Goal: Task Accomplishment & Management: Manage account settings

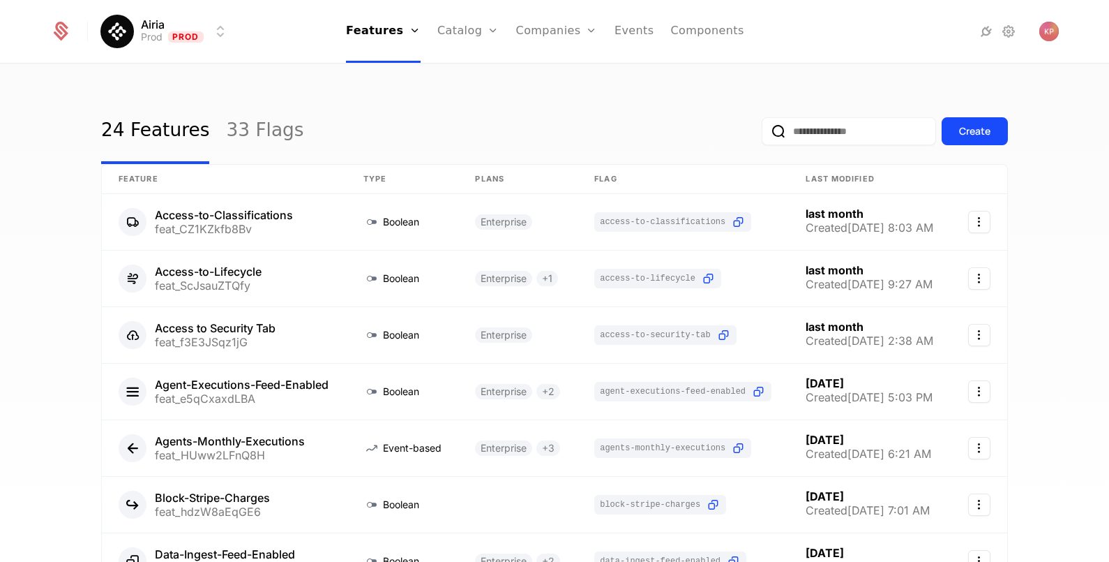
drag, startPoint x: 555, startPoint y: 68, endPoint x: 579, endPoint y: 60, distance: 24.9
click at [555, 68] on link "Companies" at bounding box center [565, 68] width 64 height 11
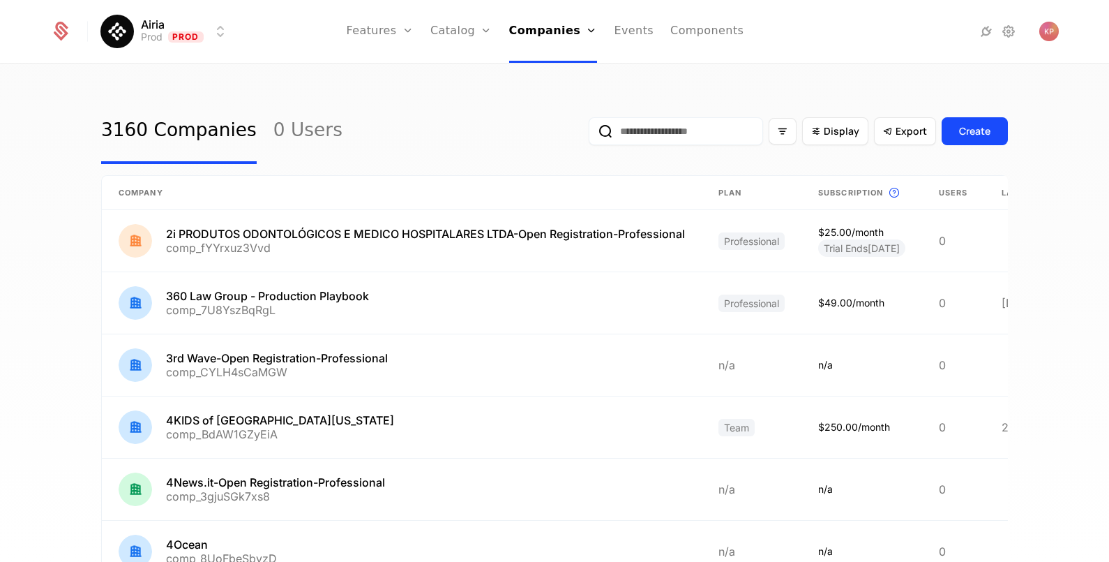
click at [636, 134] on input "email" at bounding box center [676, 131] width 174 height 28
paste input "**********"
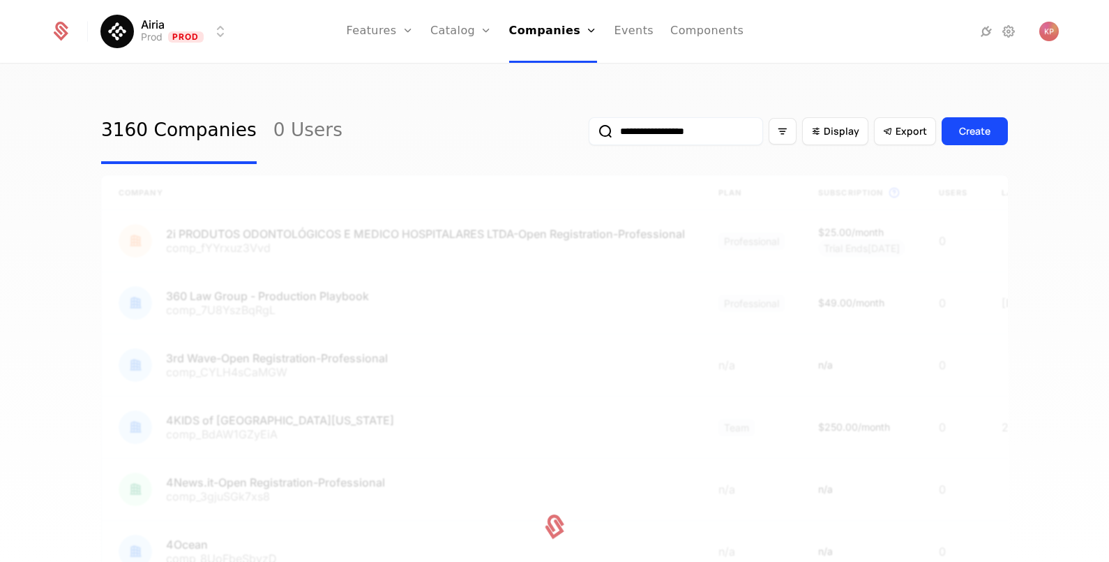
type input "**********"
click at [589, 134] on button "submit" at bounding box center [589, 134] width 0 height 0
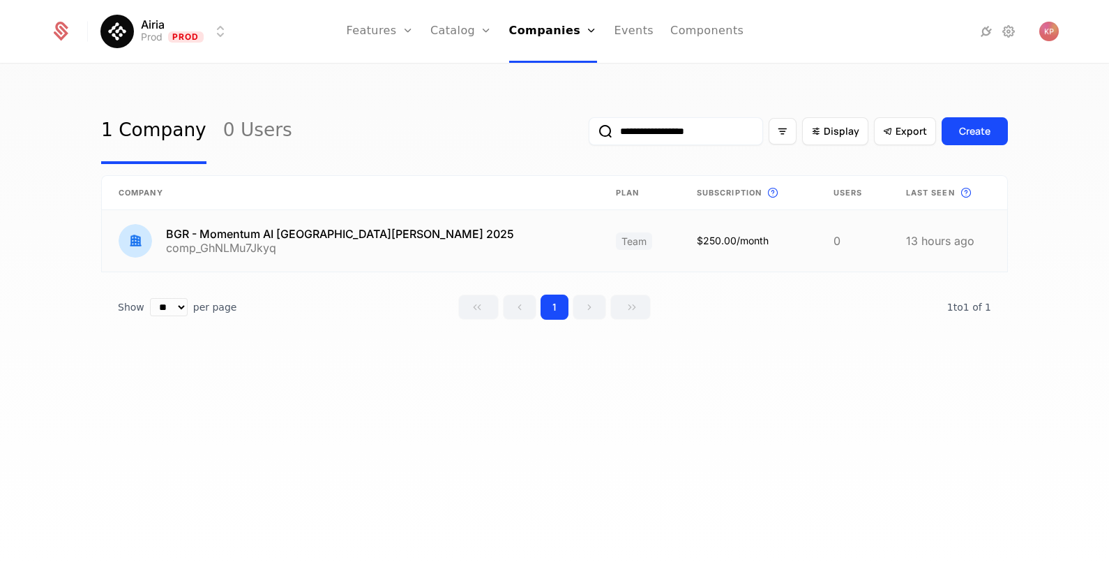
click at [339, 234] on link at bounding box center [350, 240] width 497 height 61
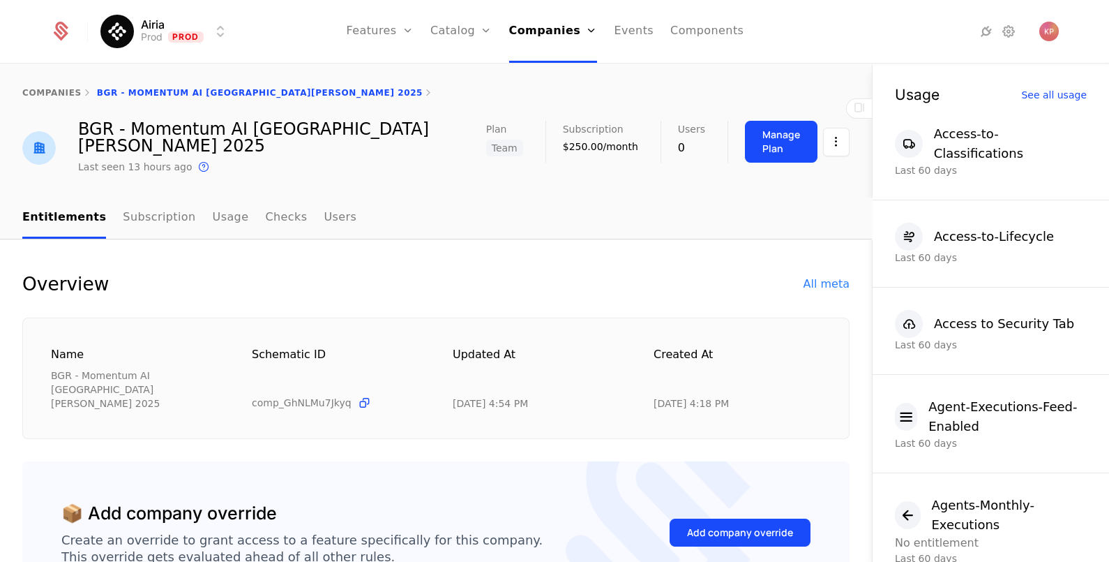
click at [725, 518] on button "Add company override" at bounding box center [740, 532] width 141 height 28
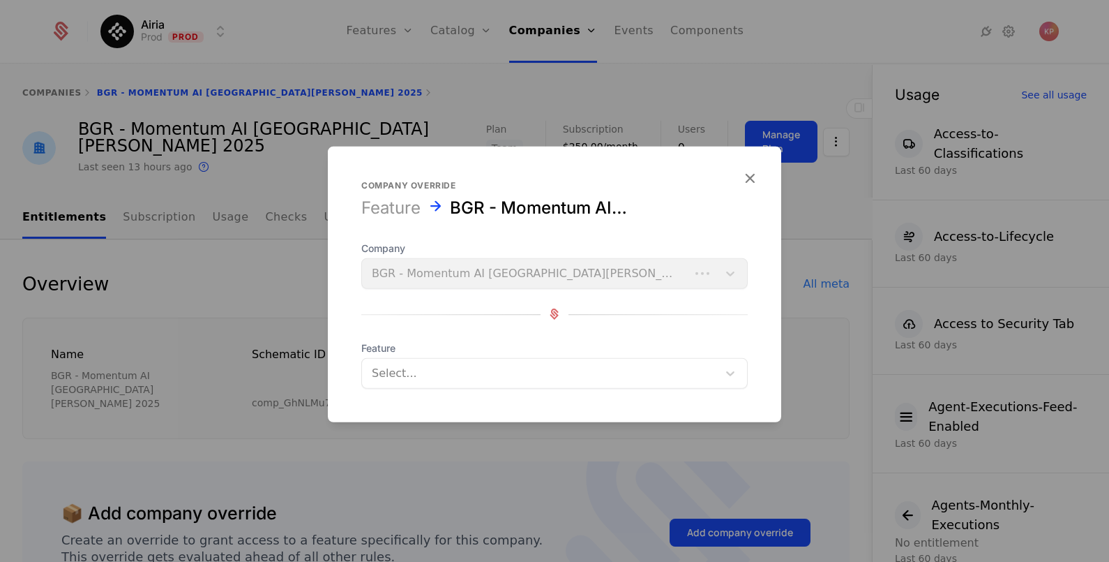
click at [401, 376] on div at bounding box center [540, 373] width 336 height 20
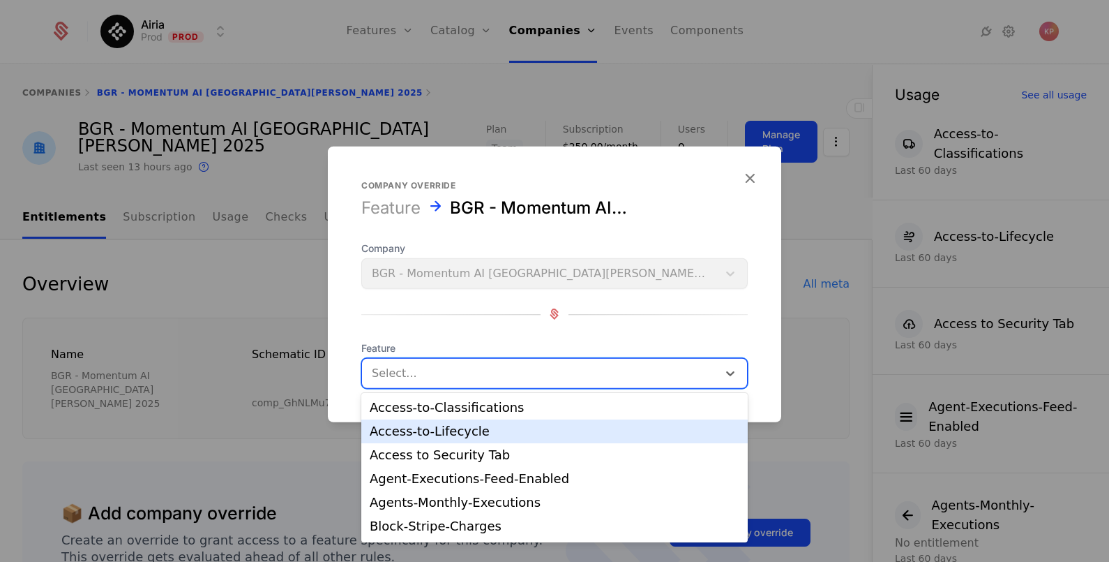
click at [459, 434] on div "Access-to-Lifecycle" at bounding box center [555, 431] width 370 height 13
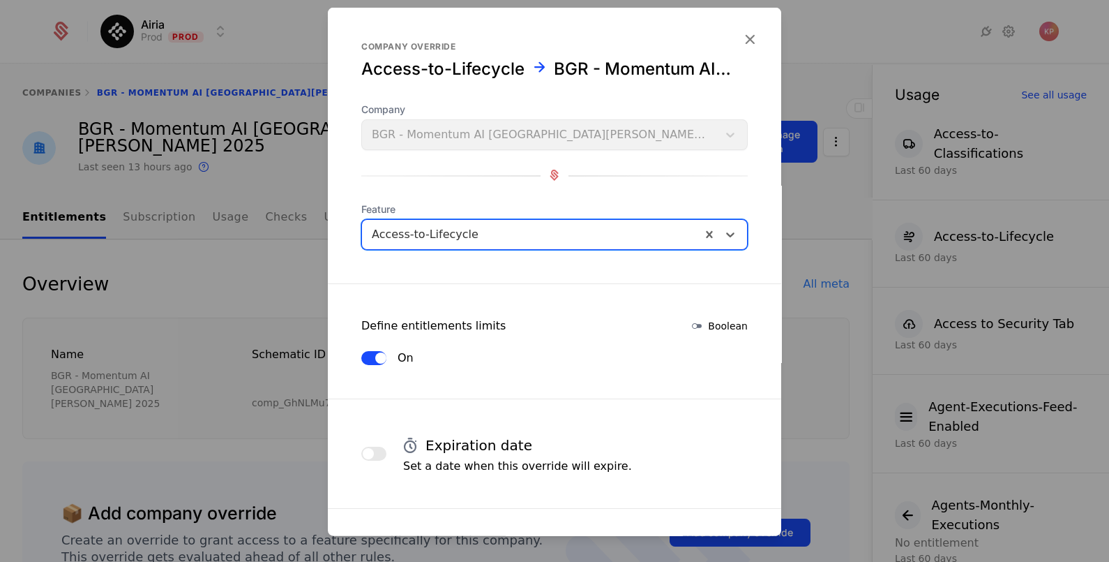
scroll to position [212, 0]
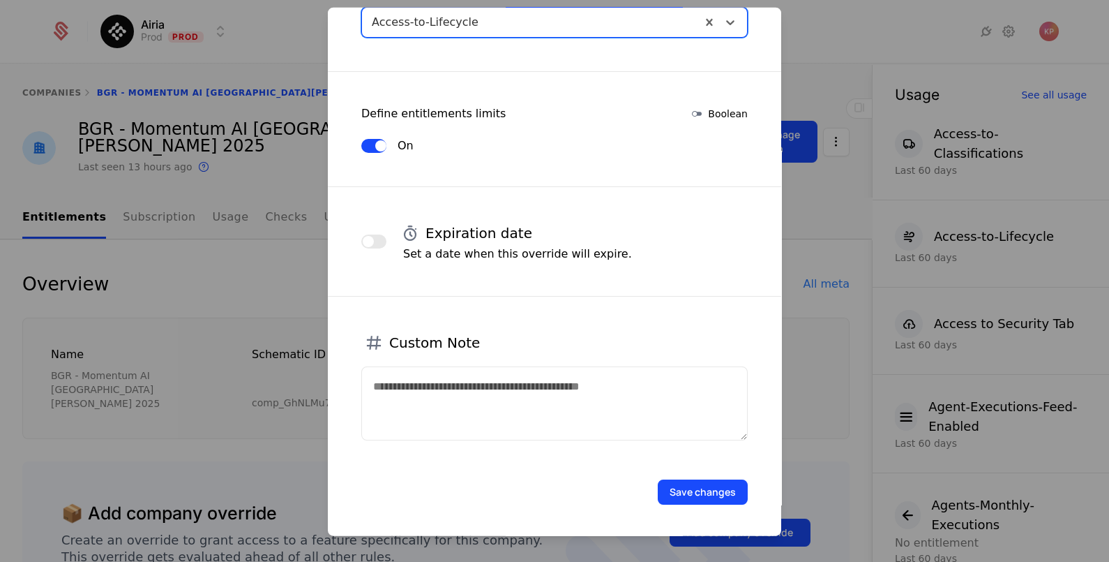
click at [723, 479] on button "Save changes" at bounding box center [703, 491] width 90 height 25
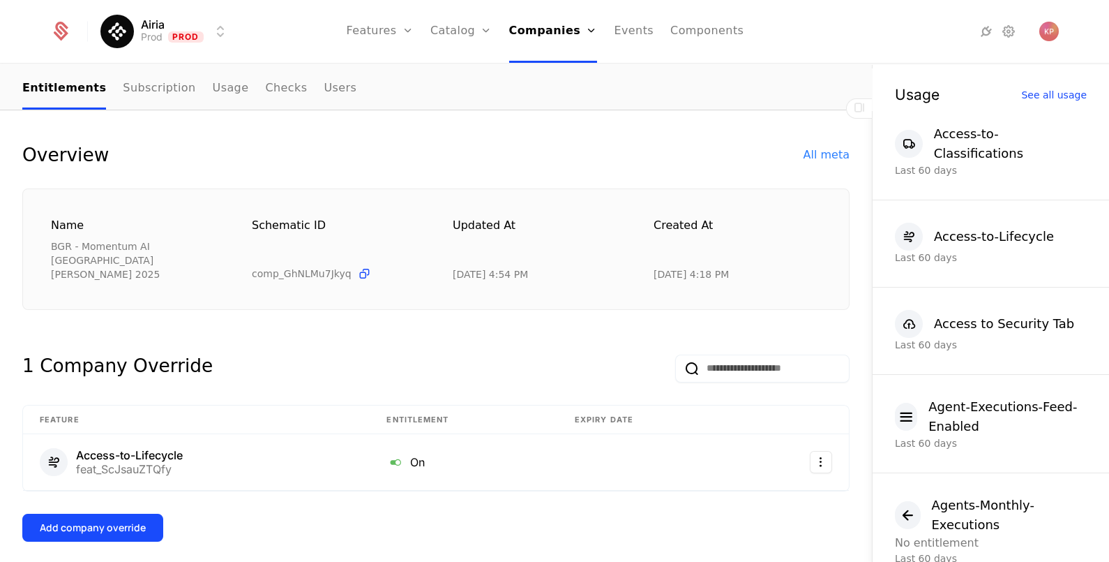
scroll to position [174, 0]
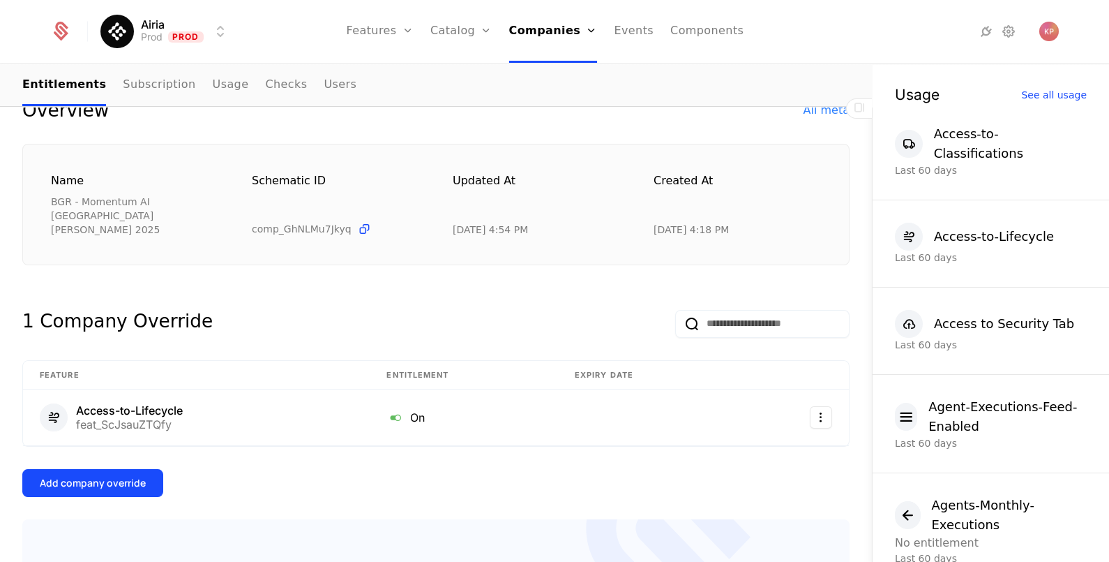
click at [135, 476] on div "Add company override" at bounding box center [93, 483] width 106 height 14
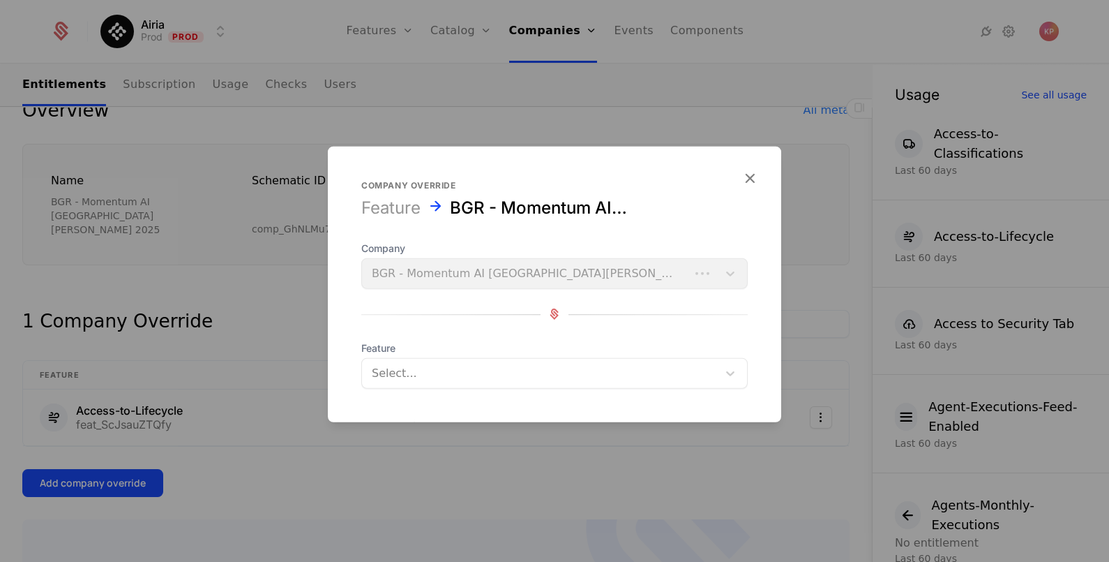
click at [519, 377] on div at bounding box center [540, 373] width 336 height 20
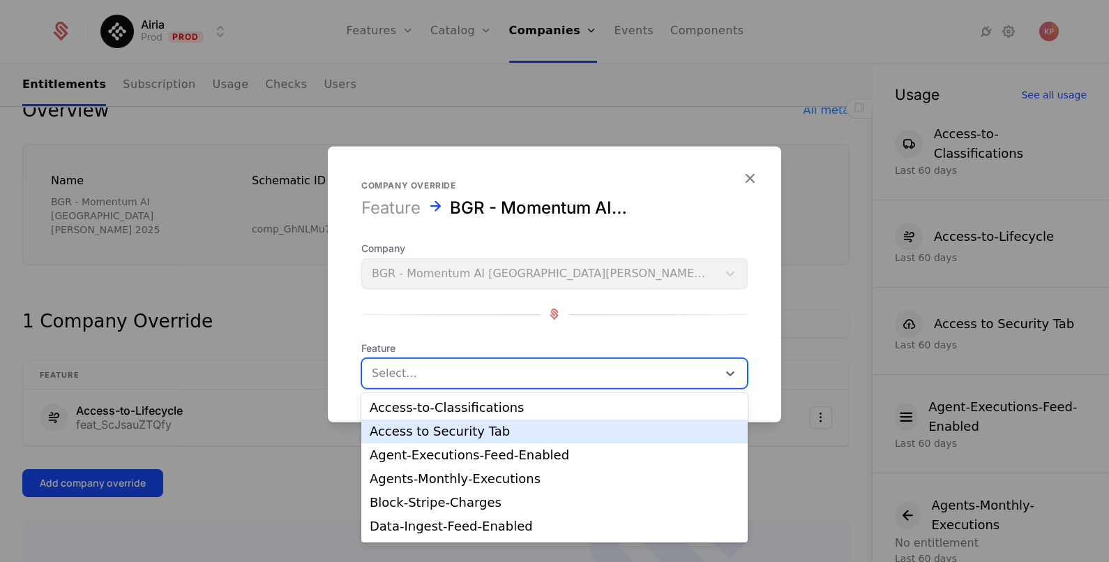
click at [536, 426] on div "Access to Security Tab" at bounding box center [555, 431] width 370 height 13
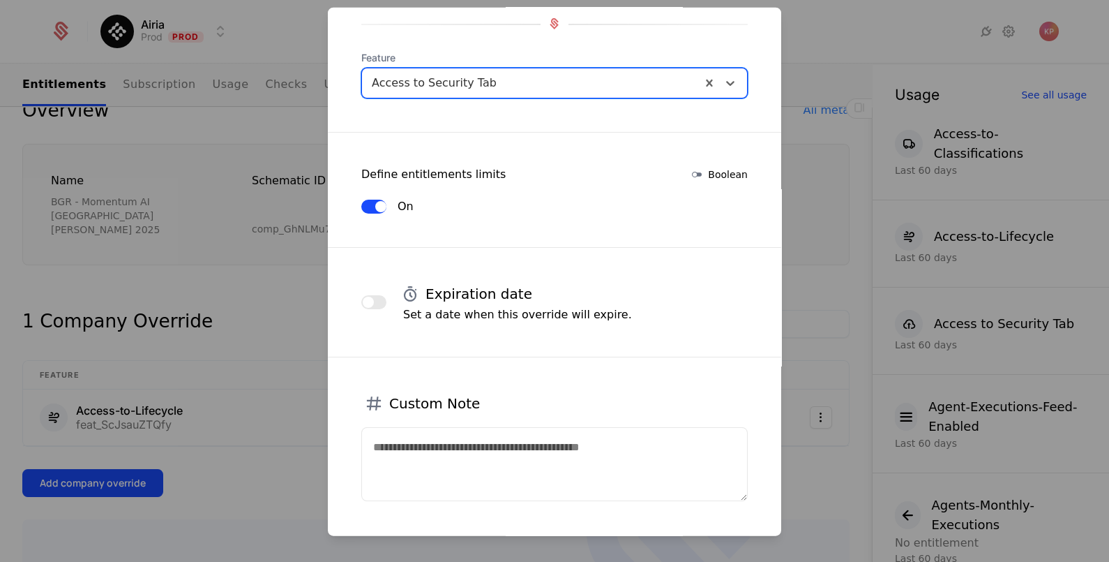
scroll to position [234, 0]
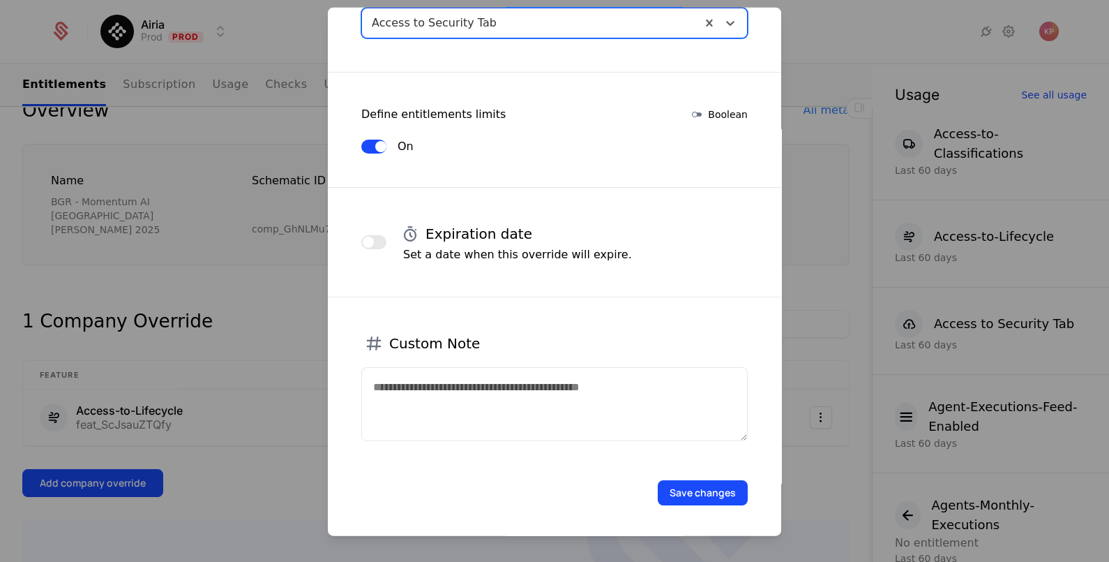
click at [693, 490] on button "Save changes" at bounding box center [703, 491] width 90 height 25
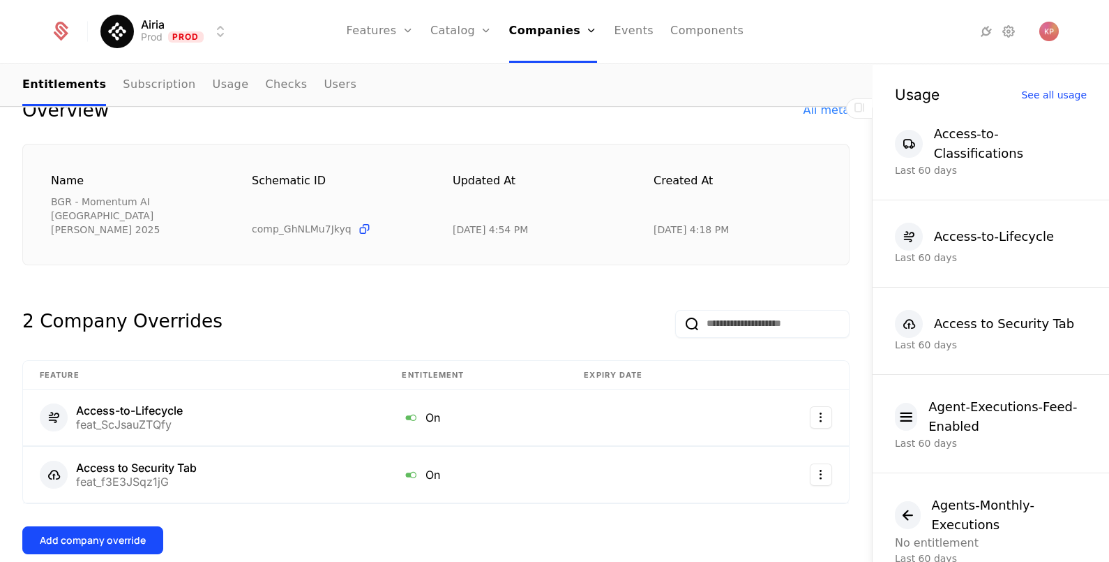
click at [133, 533] on div "Add company override" at bounding box center [93, 540] width 106 height 14
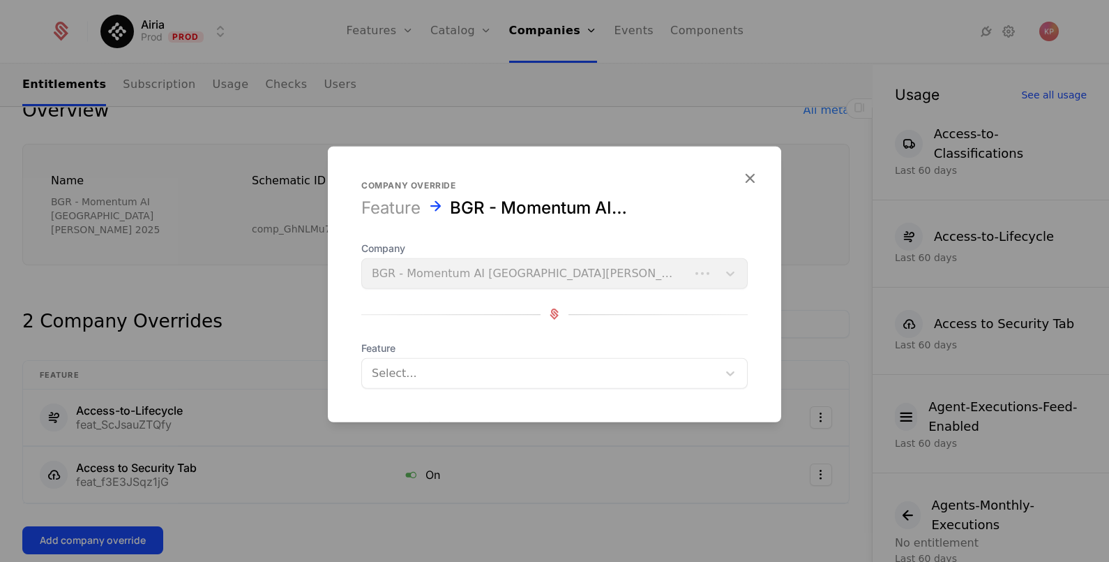
click at [406, 378] on div at bounding box center [540, 373] width 336 height 20
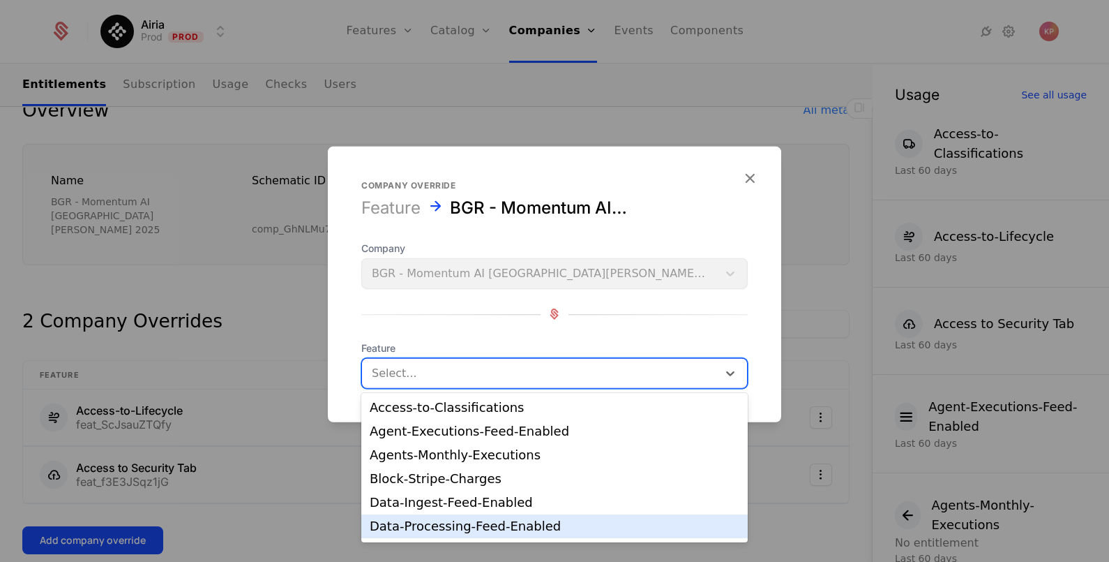
click at [453, 520] on div "Data-Processing-Feed-Enabled" at bounding box center [555, 526] width 370 height 13
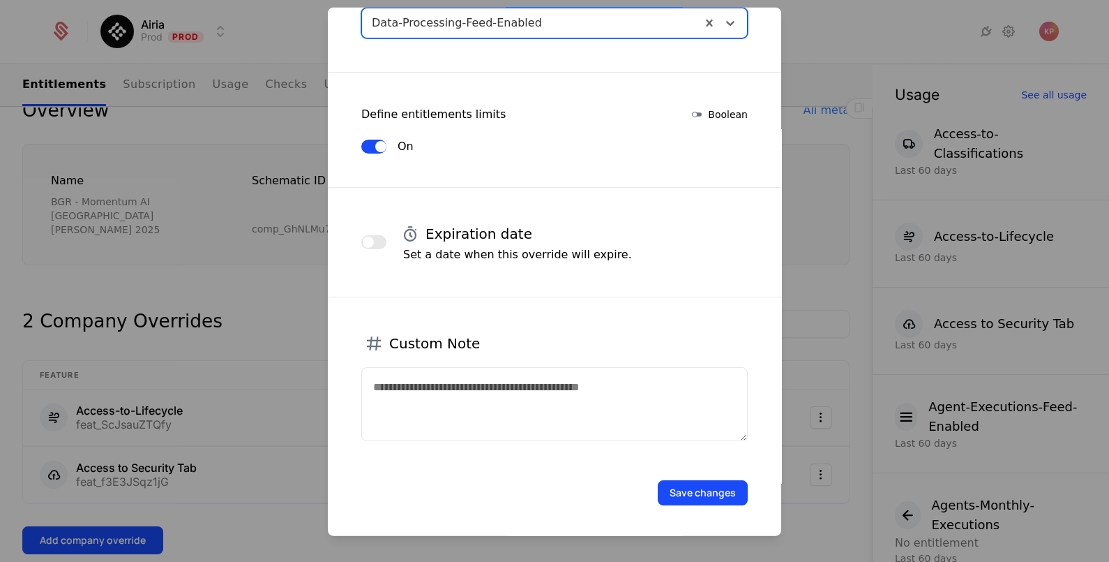
click at [703, 479] on button "Save changes" at bounding box center [703, 491] width 90 height 25
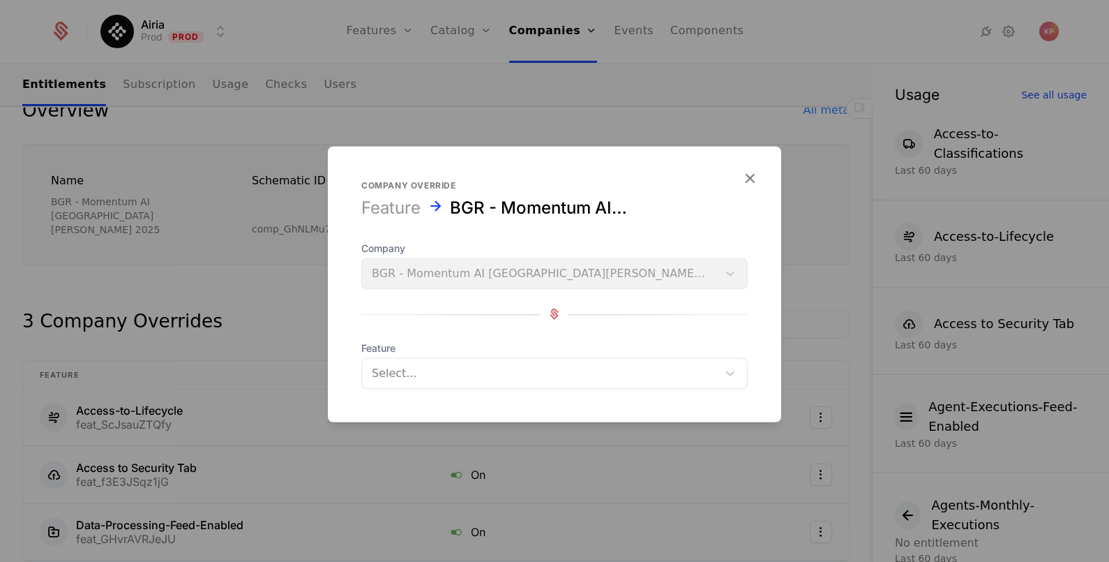
click at [527, 366] on div at bounding box center [540, 373] width 336 height 20
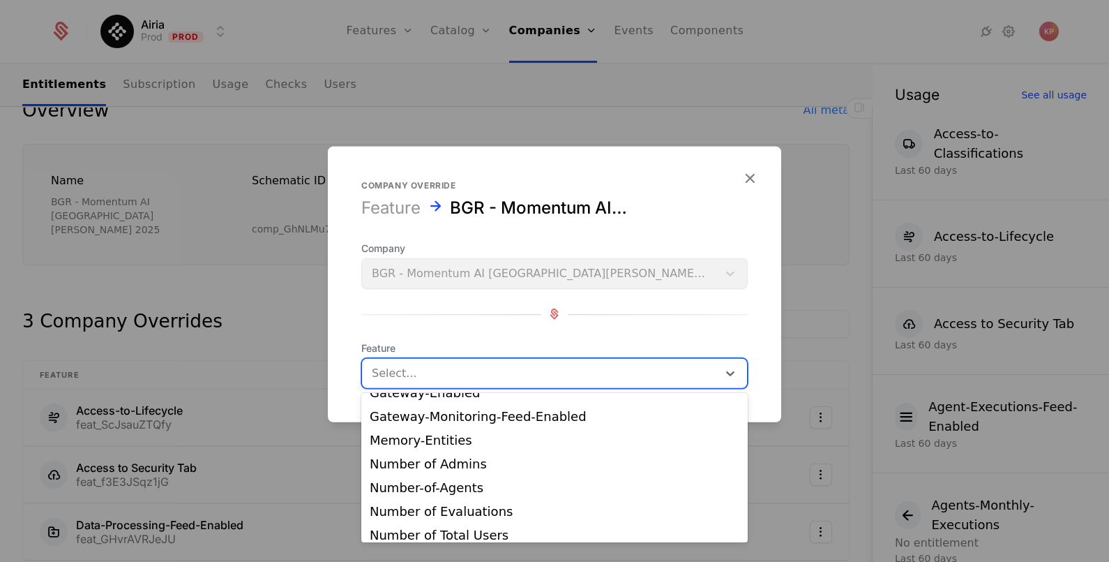
scroll to position [354, 0]
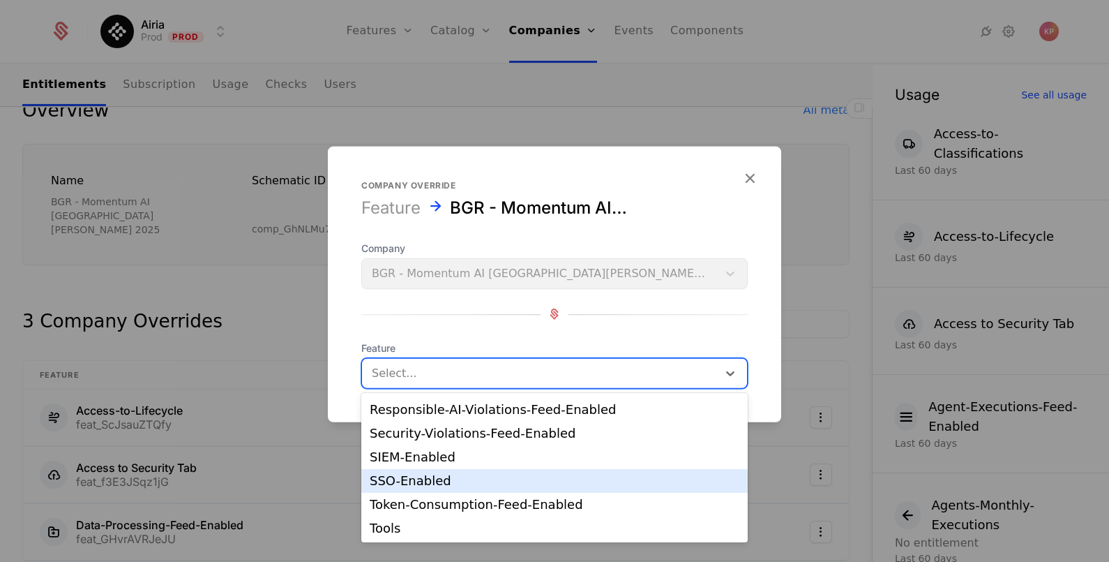
click at [505, 476] on div "SSO-Enabled" at bounding box center [555, 480] width 370 height 13
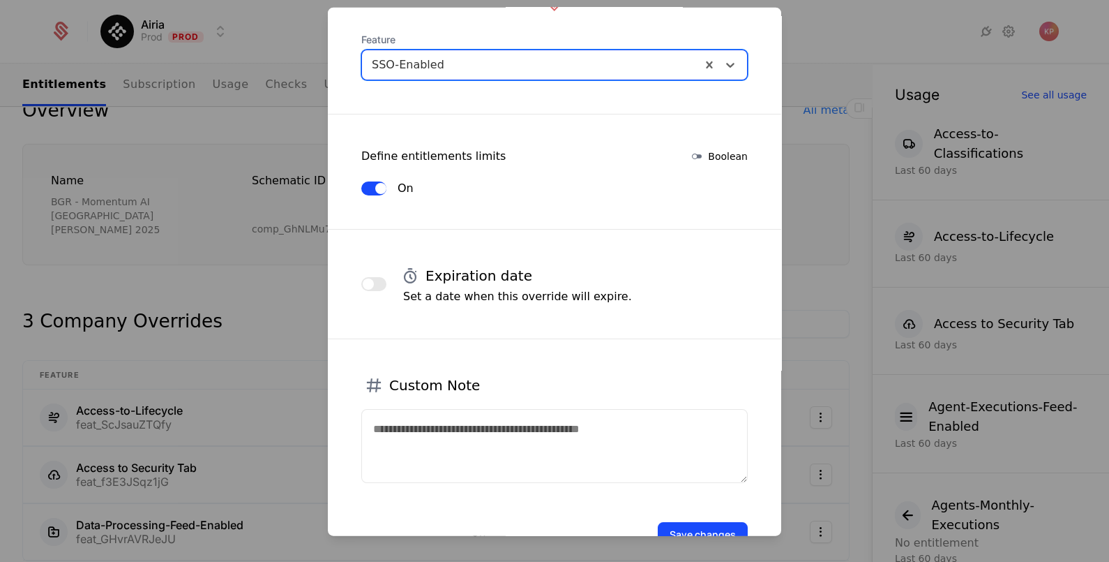
scroll to position [212, 0]
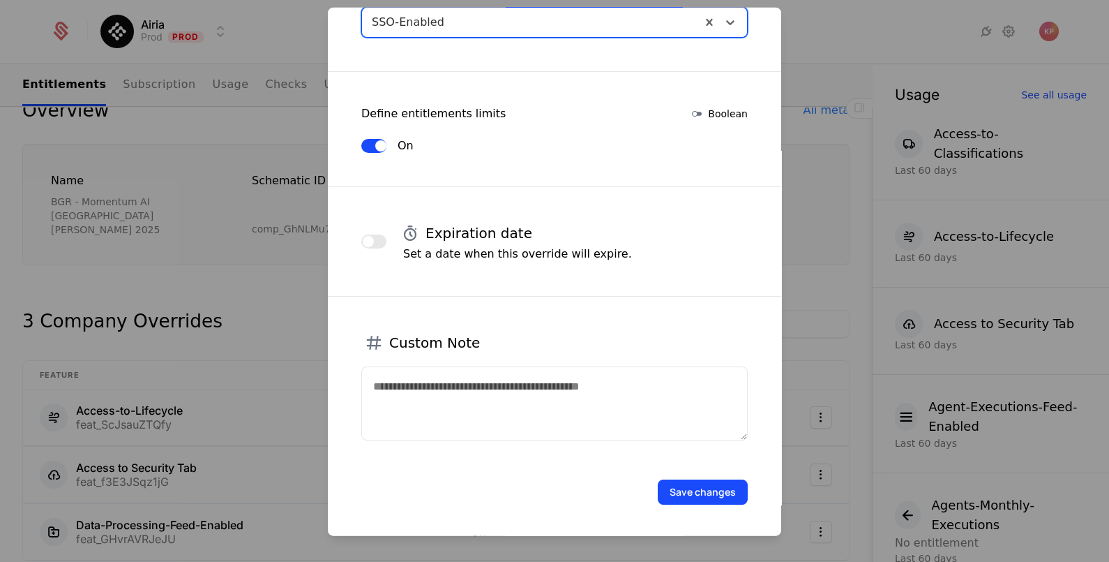
click at [710, 492] on button "Save changes" at bounding box center [703, 491] width 90 height 25
